Goal: Information Seeking & Learning: Learn about a topic

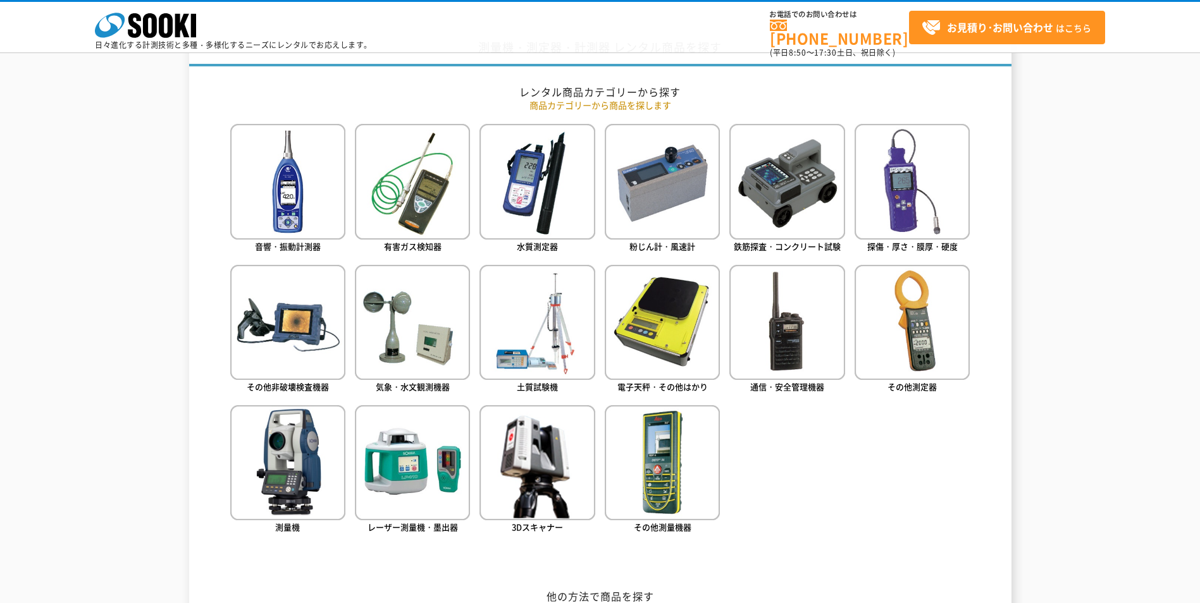
scroll to position [632, 0]
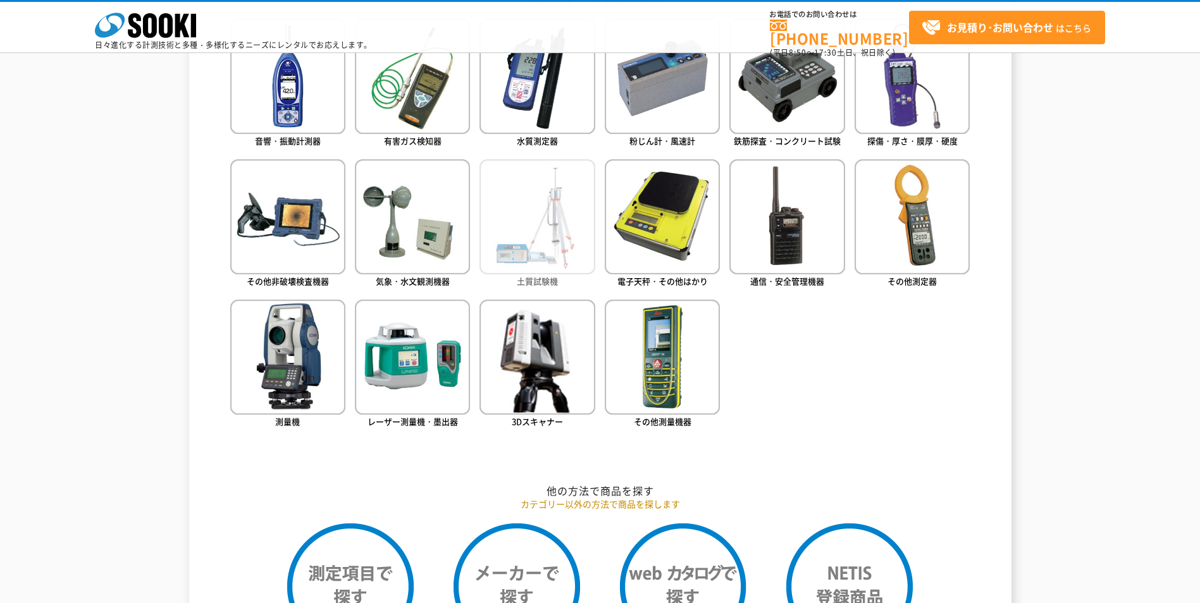
click at [534, 226] on img at bounding box center [536, 216] width 115 height 115
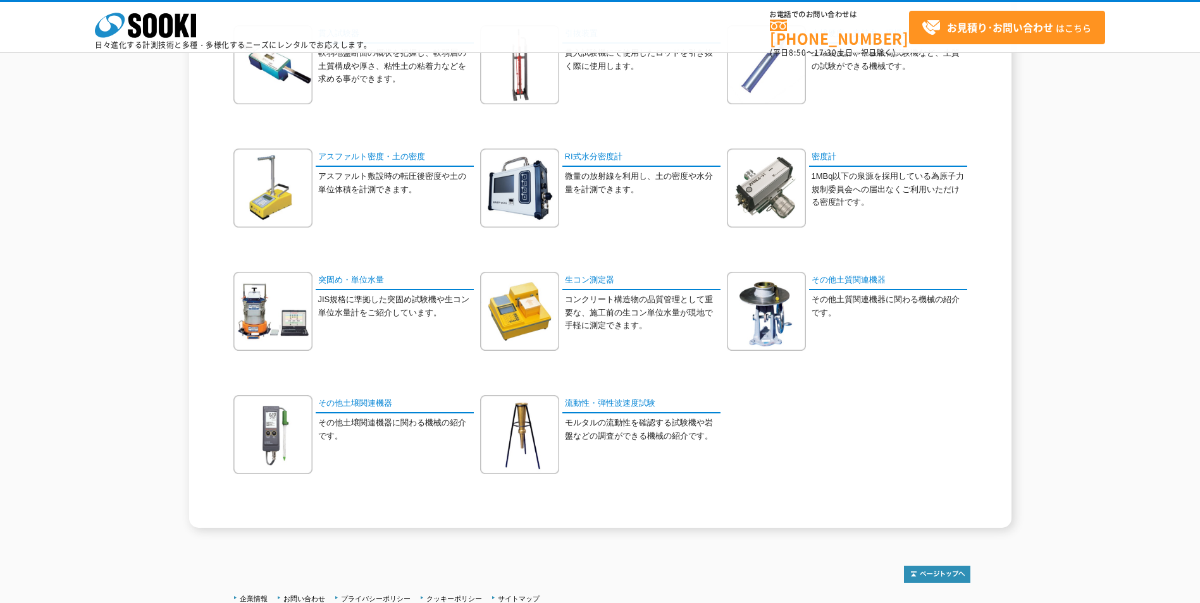
scroll to position [211, 0]
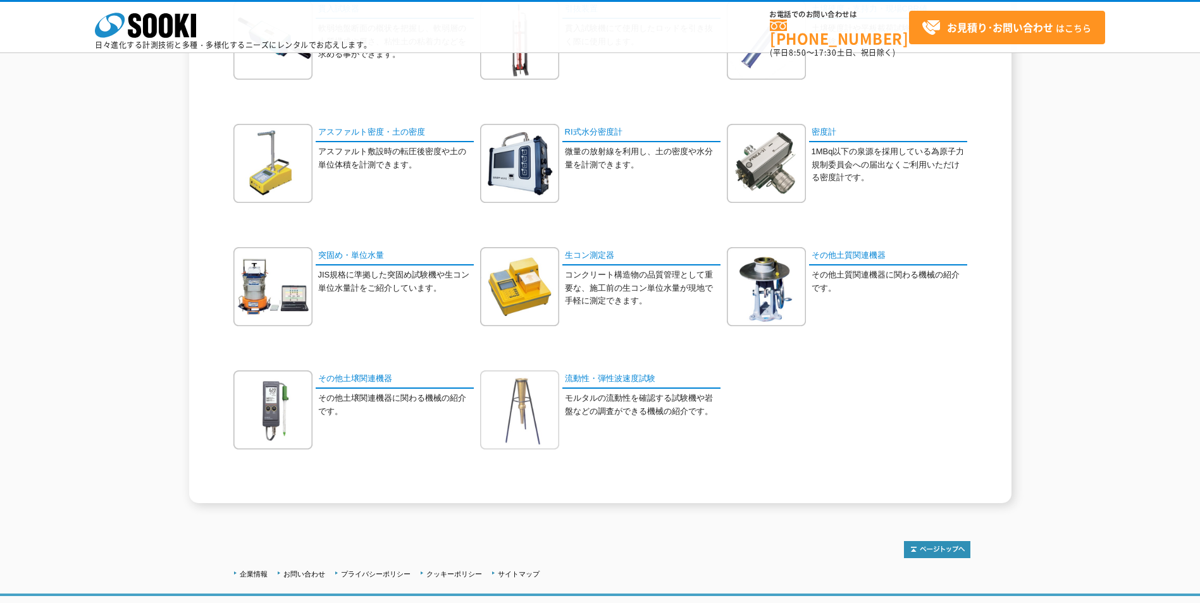
click at [521, 408] on img at bounding box center [519, 410] width 79 height 79
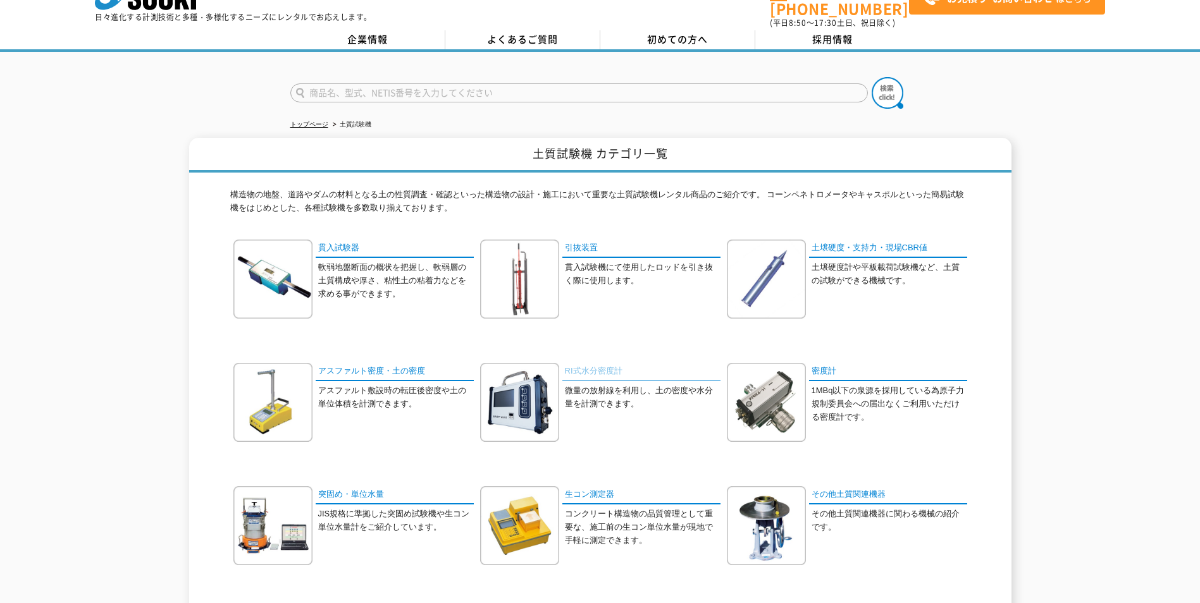
scroll to position [0, 0]
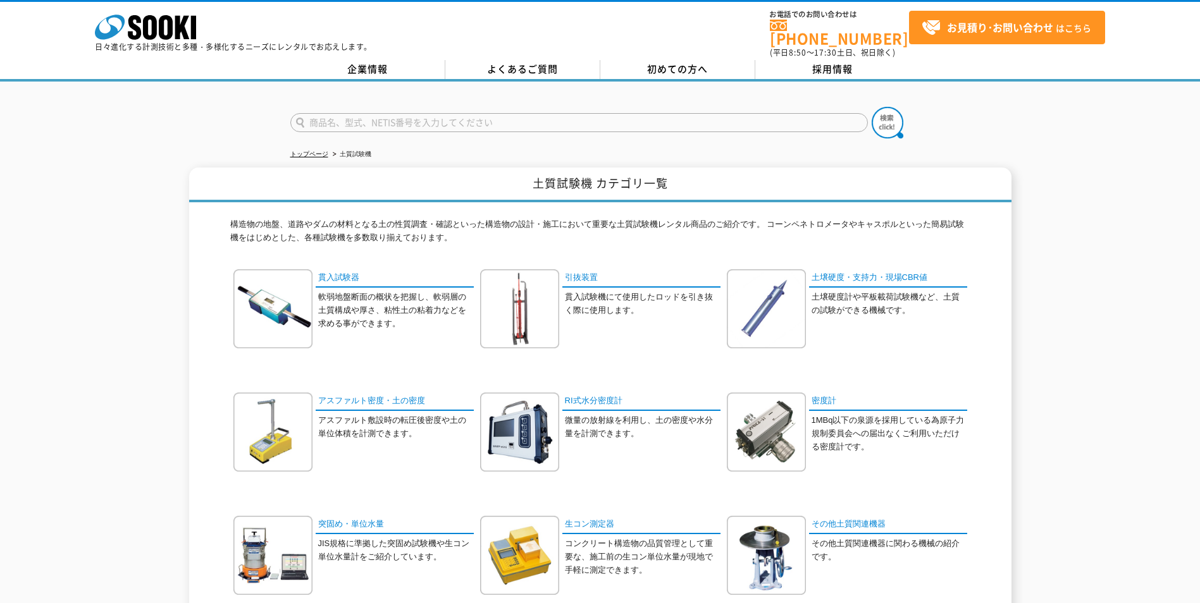
click at [379, 113] on input "text" at bounding box center [578, 122] width 577 height 19
type input "表面波探査"
click at [872, 107] on button at bounding box center [888, 123] width 32 height 32
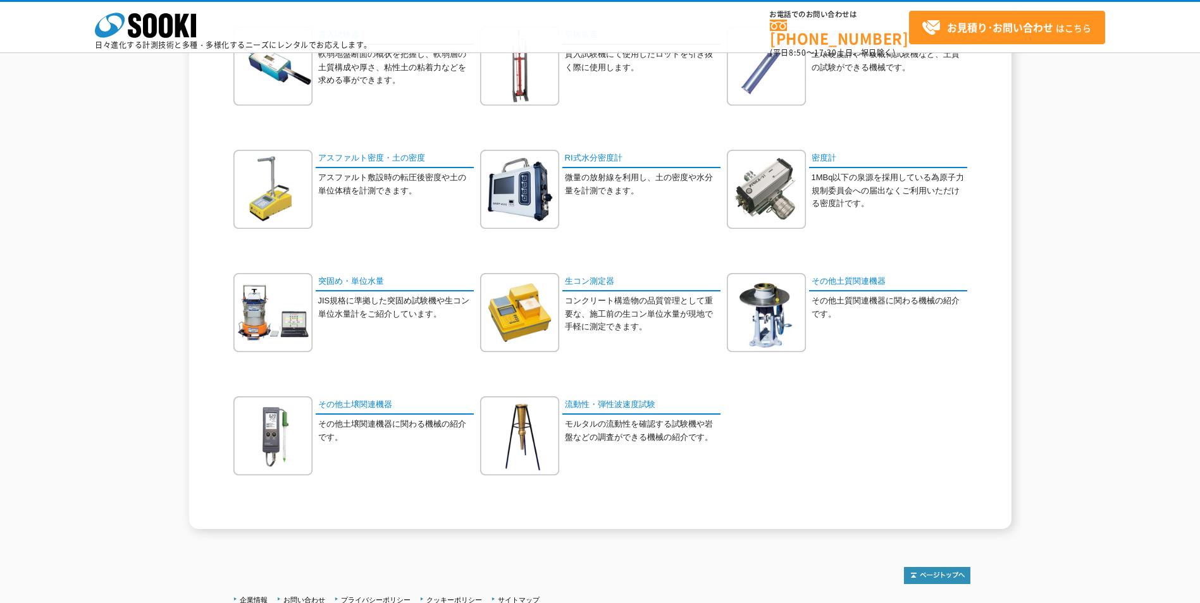
scroll to position [291, 0]
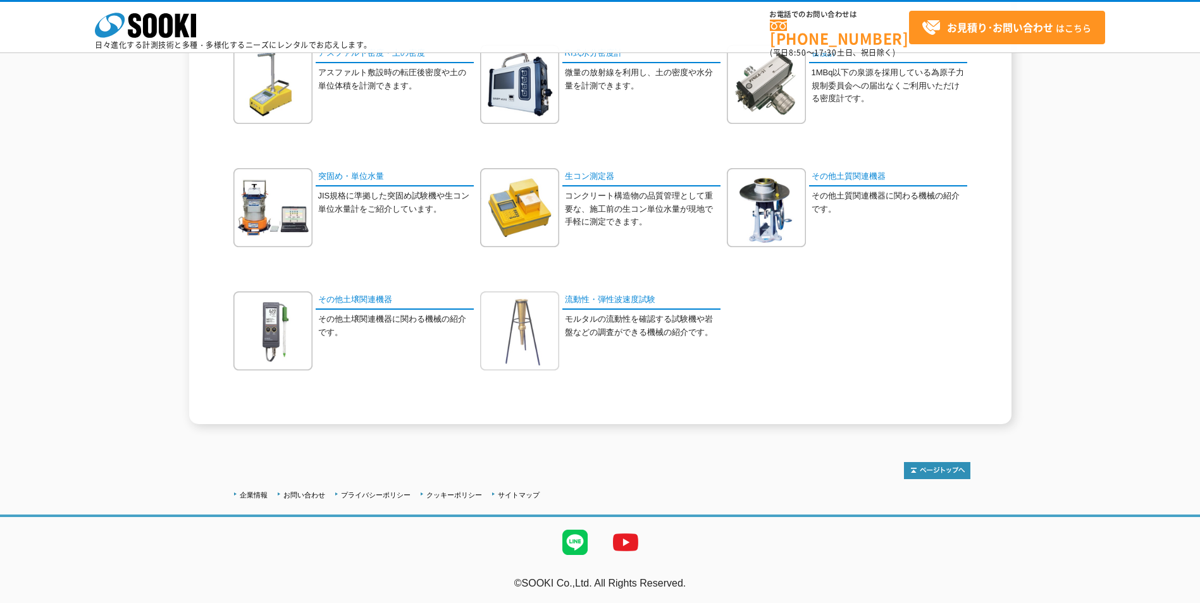
click at [520, 316] on img at bounding box center [519, 331] width 79 height 79
click at [247, 331] on img at bounding box center [272, 331] width 79 height 79
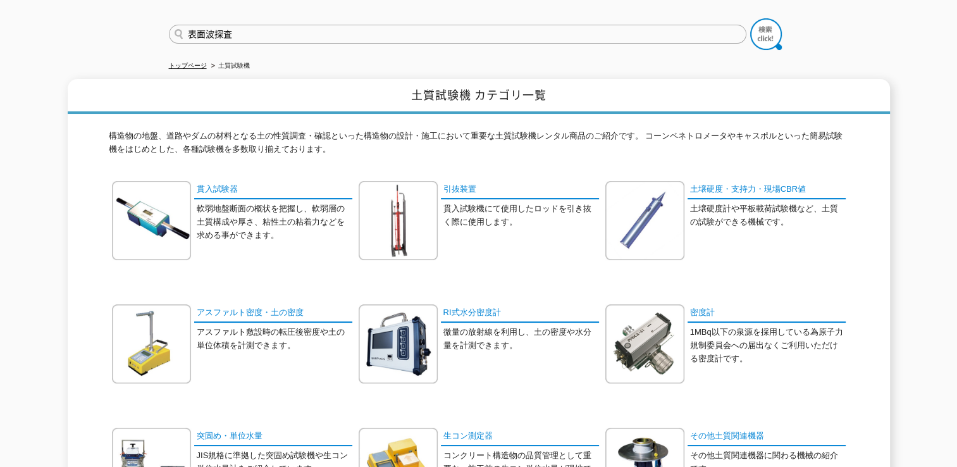
scroll to position [211, 0]
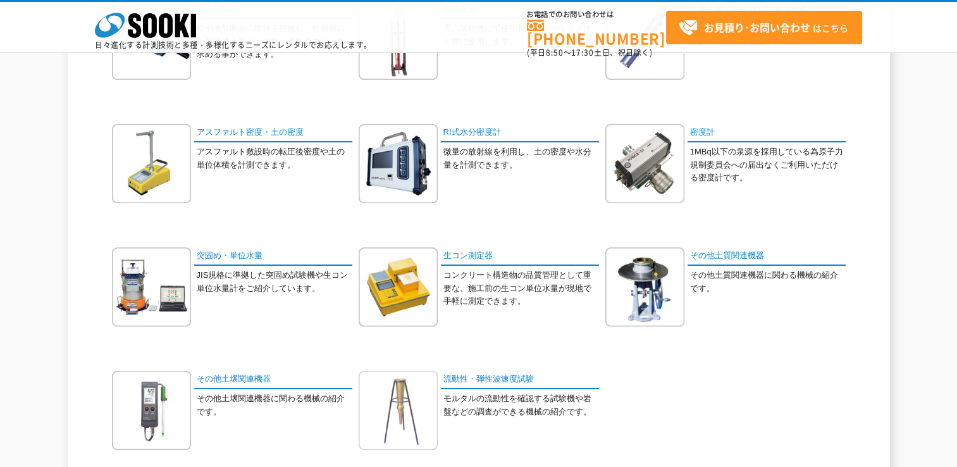
click at [417, 416] on img at bounding box center [398, 410] width 79 height 79
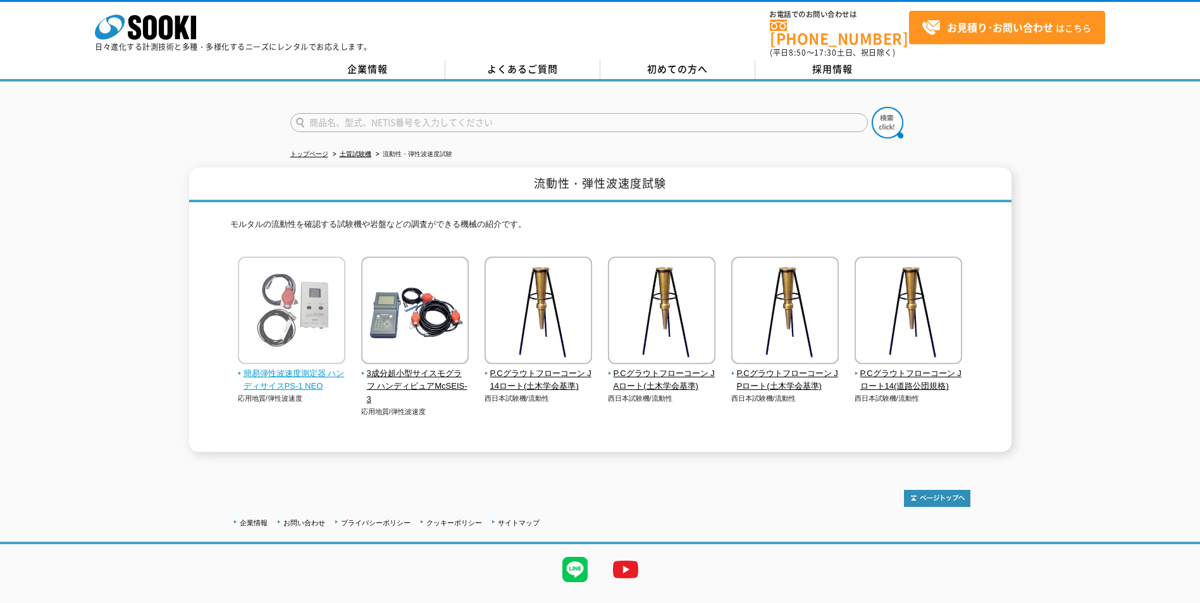
click at [281, 377] on span "簡易弾性波速度測定器 ハンディサイスPS-1 NEO" at bounding box center [292, 380] width 108 height 27
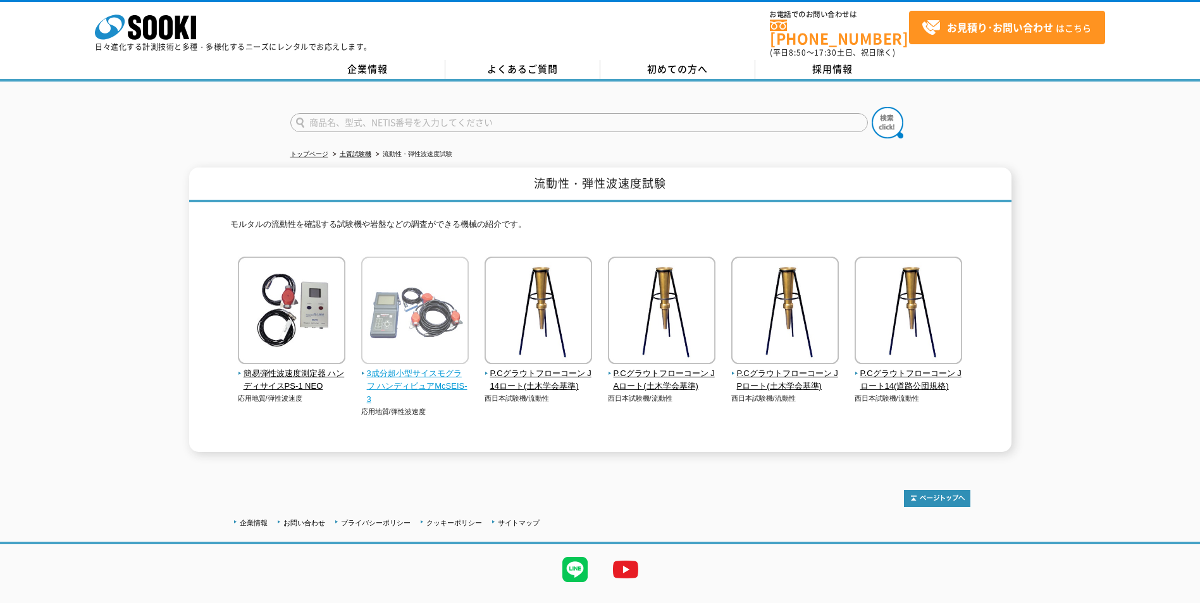
click at [416, 381] on span "3成分超小型サイスモグラフ ハンディビュアMcSEIS-3" at bounding box center [415, 386] width 108 height 39
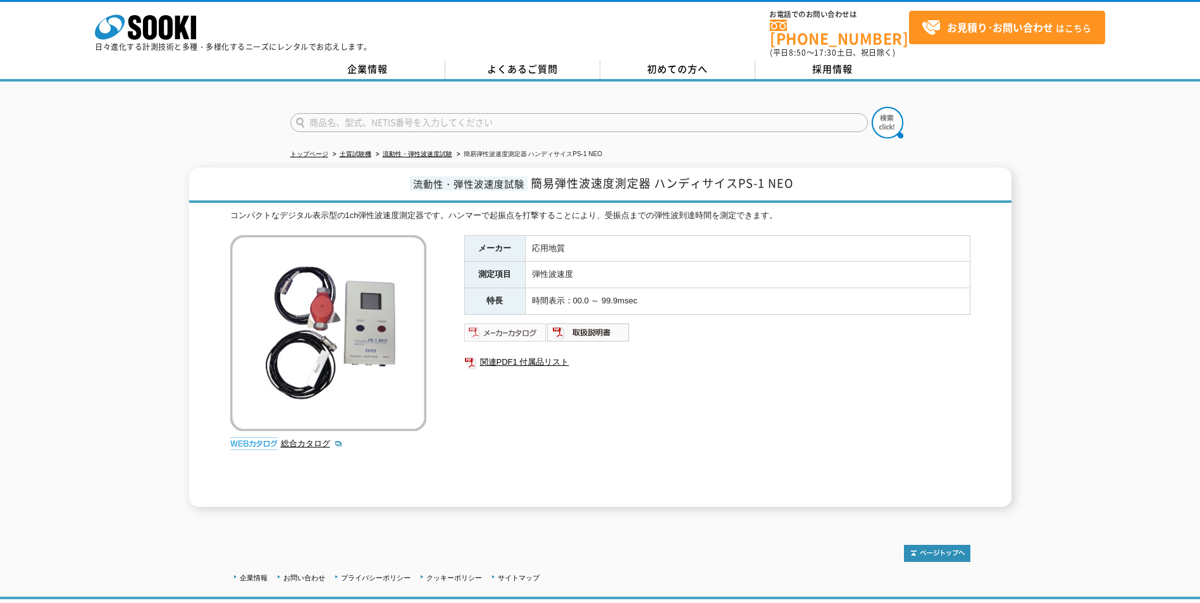
click at [513, 327] on img at bounding box center [505, 333] width 83 height 20
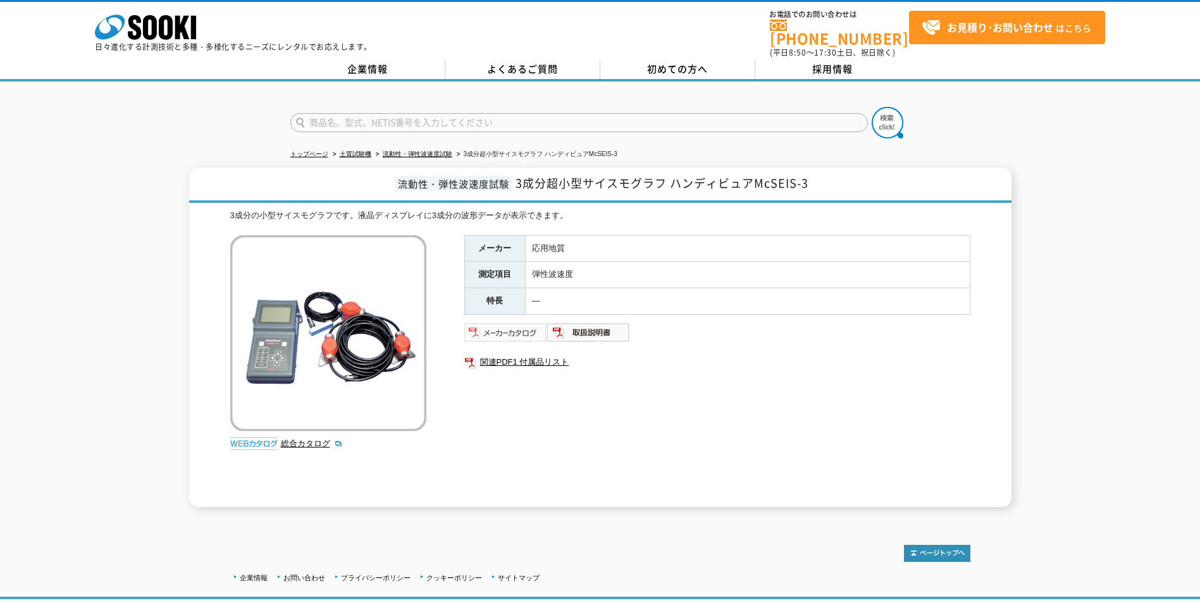
click at [508, 323] on img at bounding box center [505, 333] width 83 height 20
click at [593, 328] on img at bounding box center [588, 333] width 83 height 20
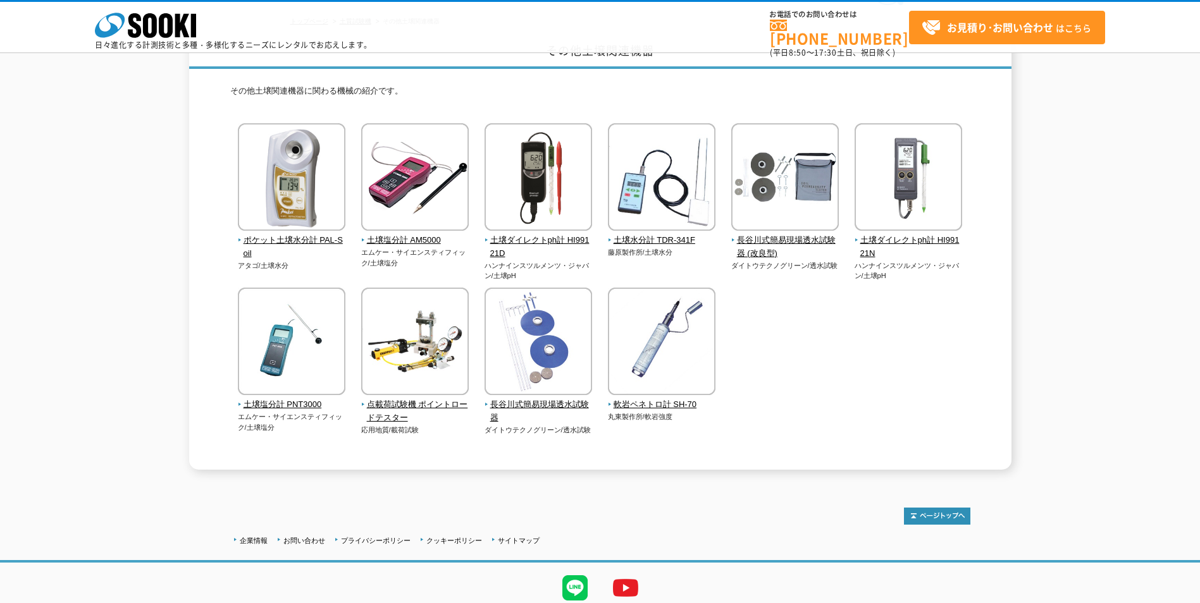
scroll to position [106, 0]
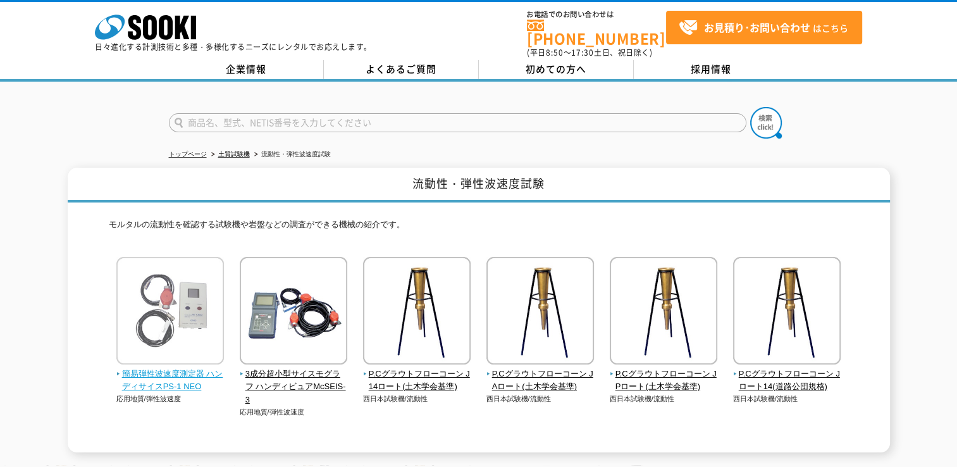
click at [159, 373] on span "簡易弾性波速度測定器 ハンディサイスPS-1 NEO" at bounding box center [170, 380] width 108 height 27
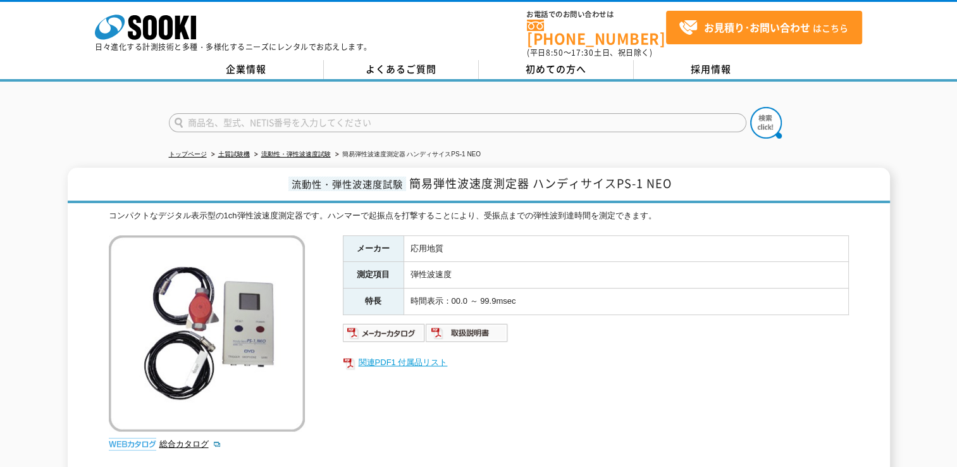
click at [410, 355] on link "関連PDF1 付属品リスト" at bounding box center [596, 362] width 506 height 16
click at [182, 439] on link "総合カタログ" at bounding box center [190, 443] width 62 height 9
